Goal: Obtain resource: Download file/media

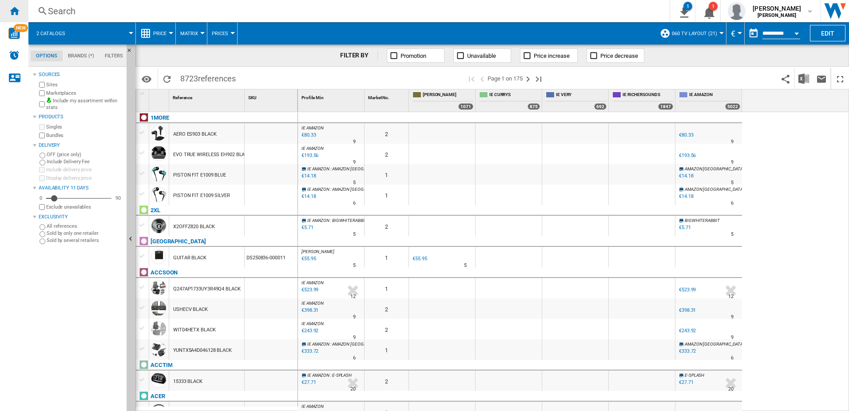
click at [23, 10] on div "Home" at bounding box center [14, 11] width 28 height 22
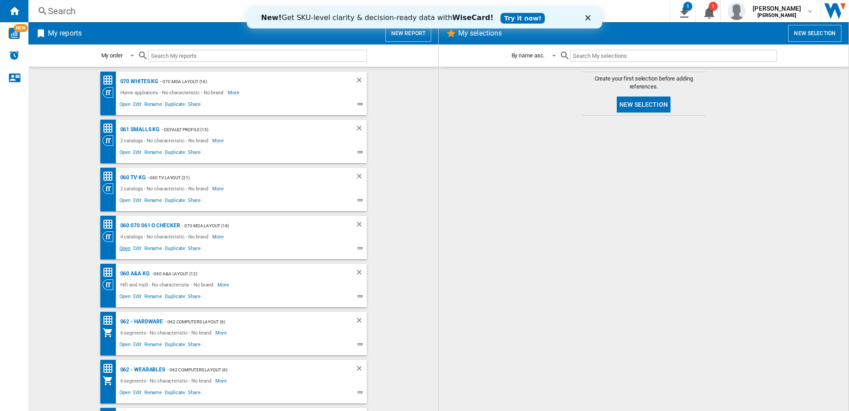
click at [124, 246] on span "Open" at bounding box center [125, 249] width 14 height 11
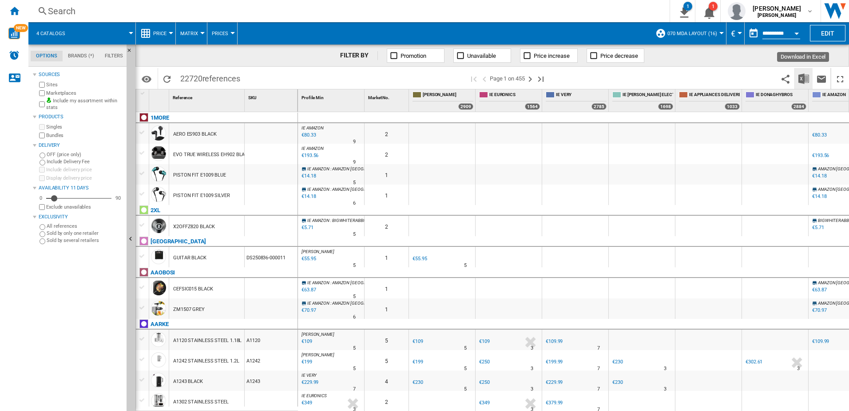
click at [802, 78] on img "Download in Excel" at bounding box center [804, 78] width 11 height 11
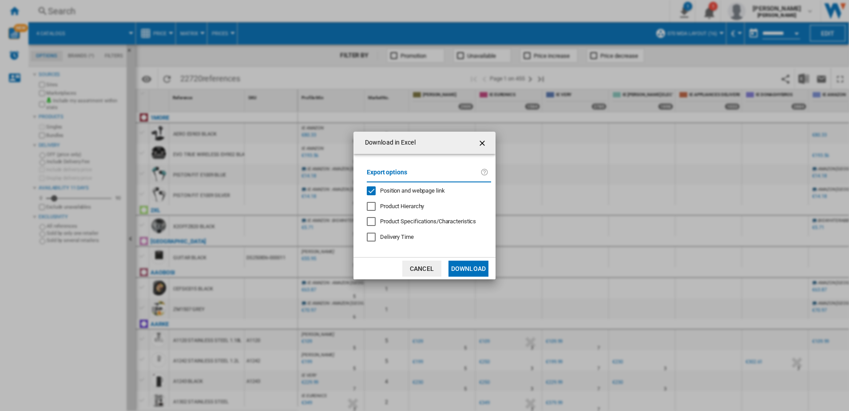
click at [466, 264] on button "Download" at bounding box center [469, 268] width 40 height 16
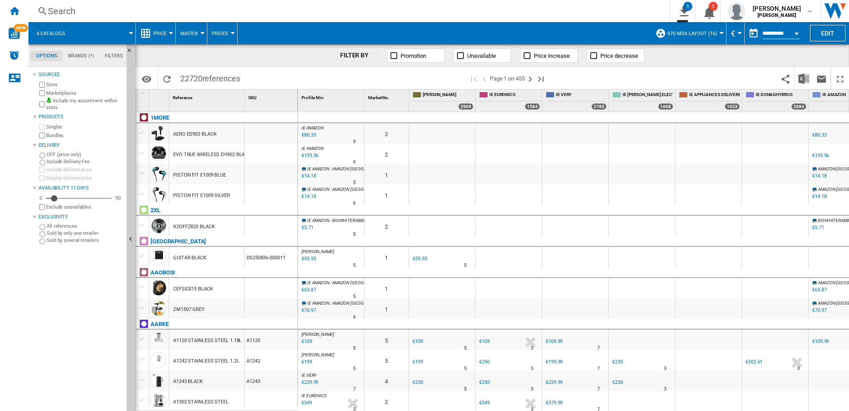
click at [338, 220] on span ": BIGWHITERABBIT" at bounding box center [349, 220] width 36 height 5
